Goal: Task Accomplishment & Management: Use online tool/utility

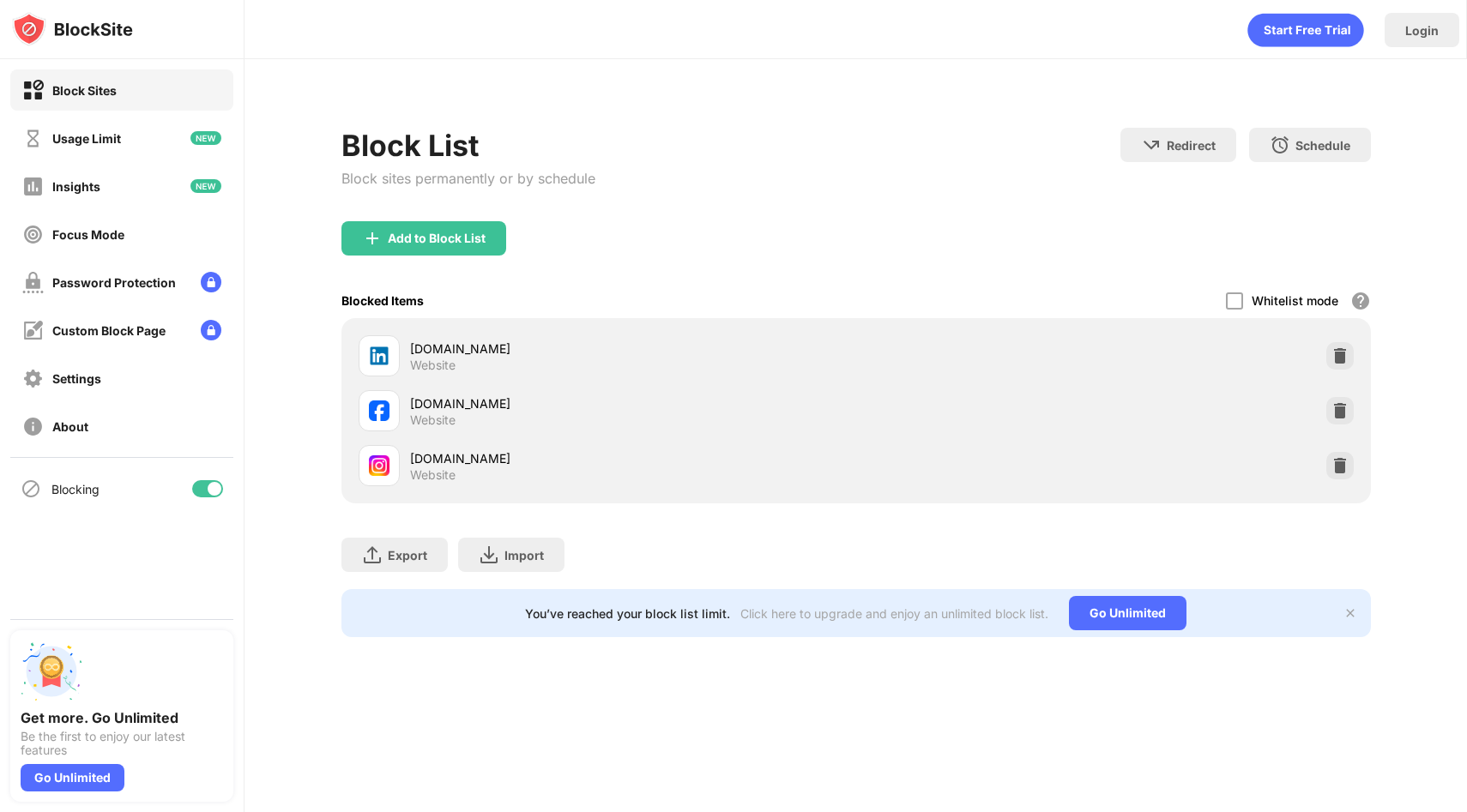
click at [212, 492] on div at bounding box center [214, 488] width 14 height 14
click at [208, 480] on div at bounding box center [208, 488] width 31 height 17
